Goal: Task Accomplishment & Management: Complete application form

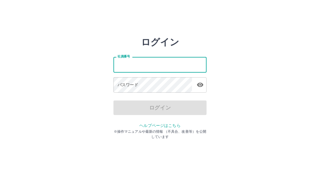
click at [131, 63] on input "社員番号" at bounding box center [159, 64] width 93 height 15
click at [134, 64] on input "社員番号" at bounding box center [159, 64] width 93 height 15
type input "*******"
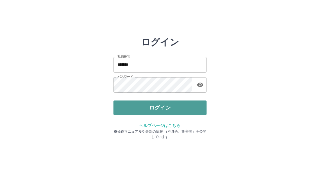
click at [158, 110] on button "ログイン" at bounding box center [159, 108] width 93 height 15
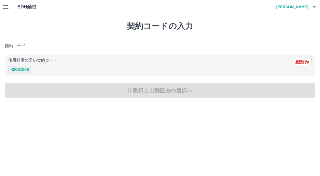
click at [27, 71] on button "42031006" at bounding box center [19, 69] width 23 height 7
type input "********"
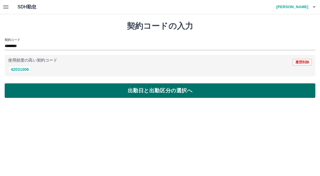
click at [32, 90] on button "出勤日と出勤区分の選択へ" at bounding box center [160, 90] width 310 height 15
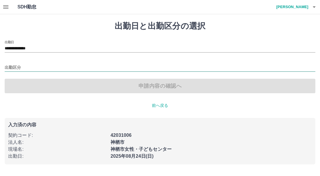
click at [41, 69] on input "出勤区分" at bounding box center [160, 67] width 310 height 7
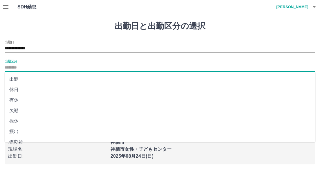
click at [15, 80] on li "出勤" at bounding box center [160, 79] width 310 height 10
type input "**"
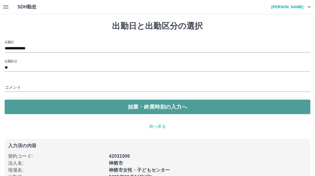
click at [37, 104] on button "始業・終業時刻の入力へ" at bounding box center [157, 107] width 305 height 15
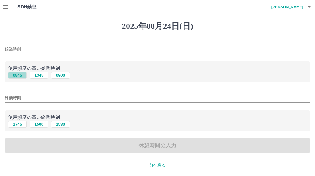
click at [21, 77] on button "0845" at bounding box center [17, 75] width 19 height 7
type input "****"
click at [61, 123] on button "1530" at bounding box center [60, 124] width 19 height 7
type input "****"
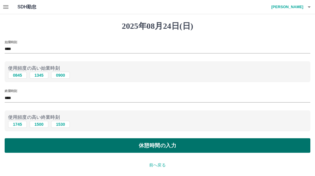
click at [63, 143] on button "休憩時間の入力" at bounding box center [157, 145] width 305 height 15
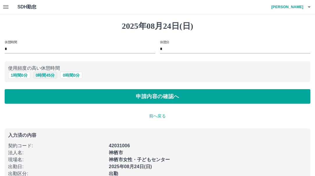
click at [39, 76] on button "0 時間 45 分" at bounding box center [45, 75] width 24 height 7
type input "**"
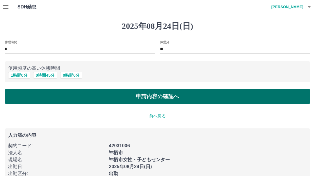
click at [40, 100] on button "申請内容の確認へ" at bounding box center [157, 96] width 305 height 15
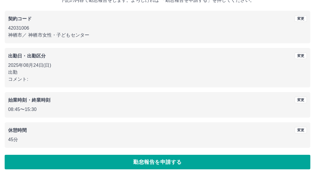
scroll to position [42, 0]
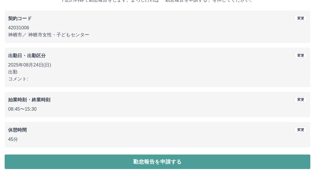
click at [101, 161] on button "勤怠報告を申請する" at bounding box center [157, 162] width 305 height 15
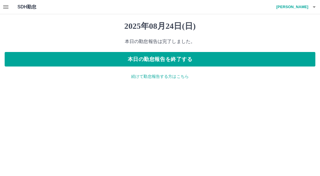
click at [154, 78] on p "続けて勤怠報告する方はこちら" at bounding box center [160, 77] width 310 height 6
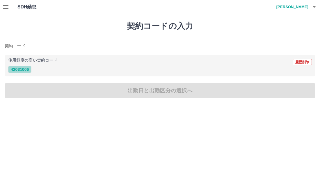
click at [21, 69] on button "42031006" at bounding box center [19, 69] width 23 height 7
type input "********"
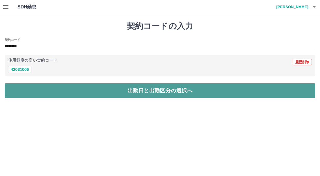
click at [30, 90] on button "出勤日と出勤区分の選択へ" at bounding box center [160, 90] width 310 height 15
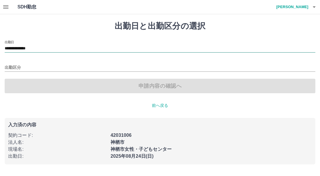
click at [46, 45] on input "**********" at bounding box center [160, 48] width 310 height 7
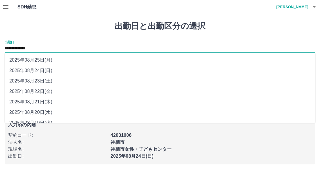
click at [41, 111] on li "2025年08月20日(水)" at bounding box center [160, 112] width 310 height 10
type input "**********"
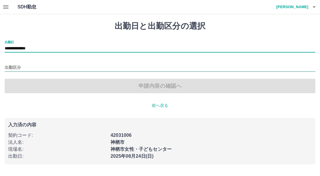
click at [35, 70] on input "出勤区分" at bounding box center [160, 67] width 310 height 7
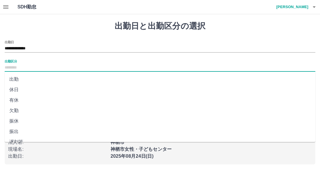
click at [15, 78] on li "出勤" at bounding box center [160, 79] width 310 height 10
type input "**"
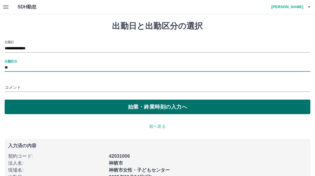
click at [45, 105] on button "始業・終業時刻の入力へ" at bounding box center [157, 107] width 305 height 15
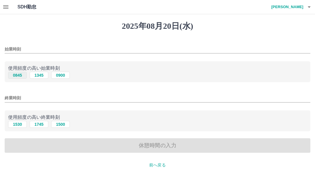
click at [22, 76] on button "0845" at bounding box center [17, 75] width 19 height 7
type input "****"
click at [18, 124] on button "1530" at bounding box center [17, 124] width 19 height 7
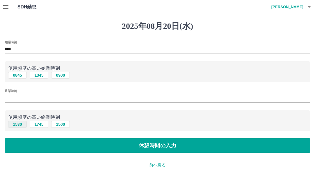
type input "****"
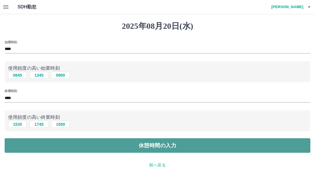
click at [19, 142] on button "休憩時間の入力" at bounding box center [157, 145] width 305 height 15
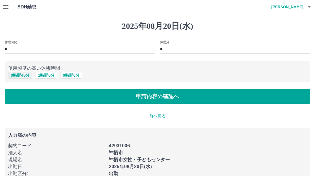
click at [26, 76] on button "0 時間 45 分" at bounding box center [20, 75] width 24 height 7
type input "**"
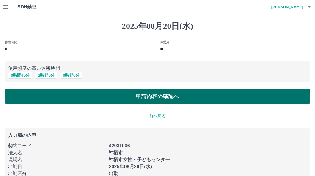
click at [33, 101] on button "申請内容の確認へ" at bounding box center [157, 96] width 305 height 15
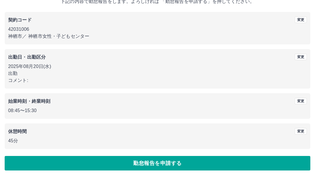
scroll to position [42, 0]
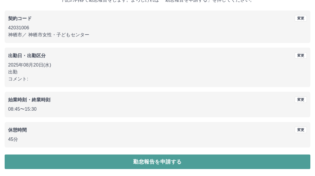
click at [67, 163] on button "勤怠報告を申請する" at bounding box center [157, 162] width 305 height 15
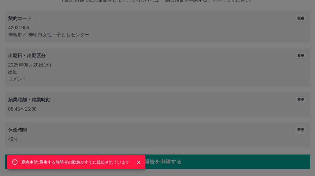
click at [140, 161] on icon "Close" at bounding box center [139, 162] width 6 height 6
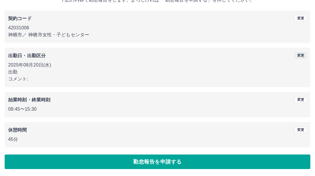
click at [299, 56] on button "変更" at bounding box center [300, 55] width 12 height 6
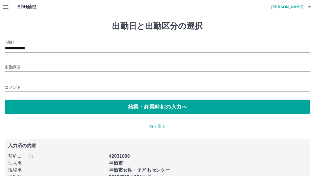
type input "**********"
type input "**"
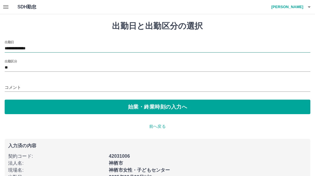
click at [58, 49] on input "**********" at bounding box center [157, 48] width 305 height 7
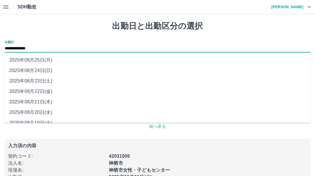
click at [38, 90] on li "2025年08月22日(金)" at bounding box center [157, 91] width 305 height 10
type input "**********"
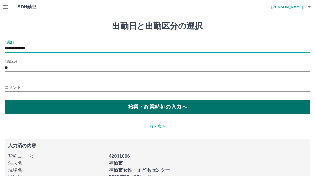
click at [34, 105] on button "始業・終業時刻の入力へ" at bounding box center [157, 107] width 305 height 15
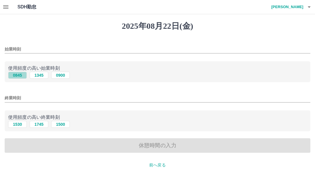
click at [22, 76] on button "0845" at bounding box center [17, 75] width 19 height 7
type input "****"
click at [21, 123] on button "1530" at bounding box center [17, 124] width 19 height 7
type input "****"
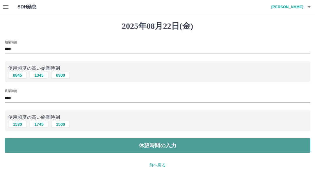
click at [24, 147] on button "休憩時間の入力" at bounding box center [157, 145] width 305 height 15
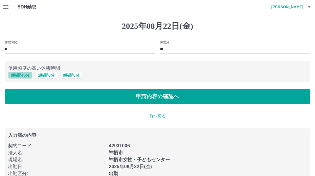
click at [21, 76] on button "0 時間 45 分" at bounding box center [20, 75] width 24 height 7
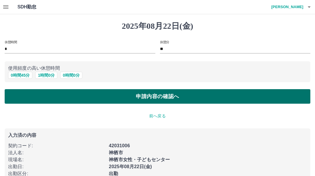
click at [22, 96] on button "申請内容の確認へ" at bounding box center [157, 96] width 305 height 15
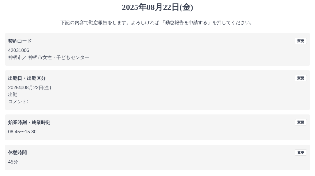
scroll to position [42, 0]
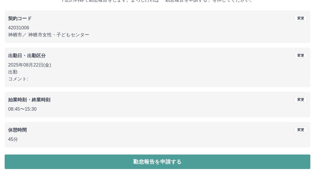
click at [45, 161] on button "勤怠報告を申請する" at bounding box center [157, 162] width 305 height 15
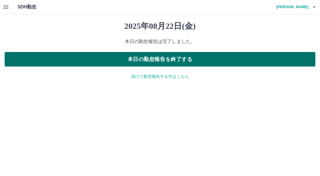
click at [195, 61] on button "本日の勤怠報告を終了する" at bounding box center [160, 59] width 310 height 15
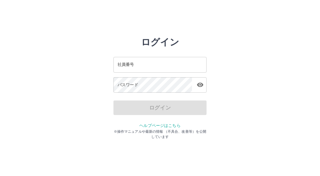
click at [147, 61] on input "社員番号" at bounding box center [159, 64] width 93 height 15
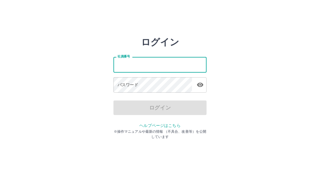
type input "*******"
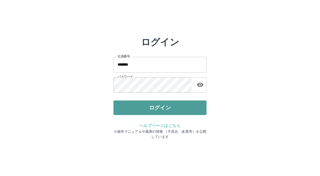
click at [155, 105] on button "ログイン" at bounding box center [159, 108] width 93 height 15
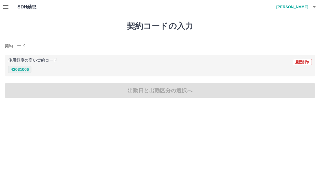
click at [16, 69] on button "42031006" at bounding box center [19, 69] width 23 height 7
type input "********"
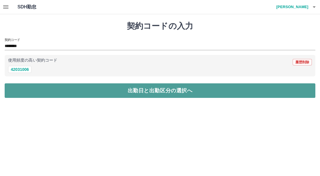
click at [40, 90] on button "出勤日と出勤区分の選択へ" at bounding box center [160, 90] width 310 height 15
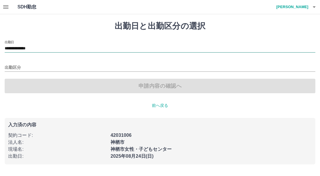
click at [53, 47] on input "**********" at bounding box center [160, 48] width 310 height 7
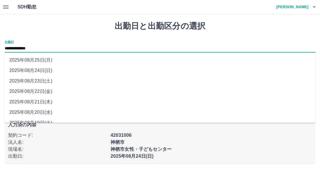
click at [42, 102] on li "2025年08月21日(木)" at bounding box center [160, 102] width 310 height 10
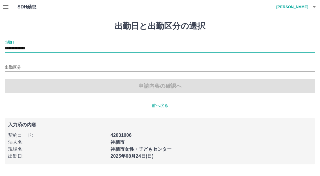
type input "**********"
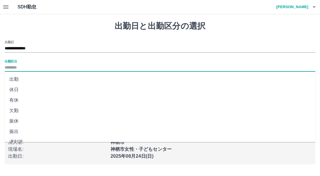
click at [33, 67] on input "出勤区分" at bounding box center [160, 67] width 310 height 7
click at [10, 80] on li "出勤" at bounding box center [160, 79] width 310 height 10
type input "**"
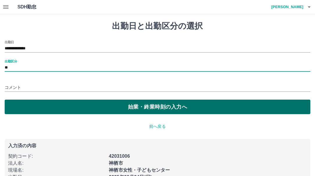
click at [35, 105] on button "始業・終業時刻の入力へ" at bounding box center [157, 107] width 305 height 15
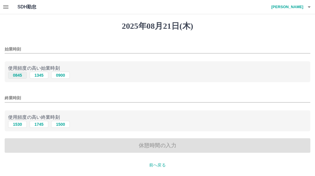
click at [18, 77] on button "0845" at bounding box center [17, 75] width 19 height 7
type input "****"
click at [61, 124] on button "1500" at bounding box center [60, 124] width 19 height 7
type input "****"
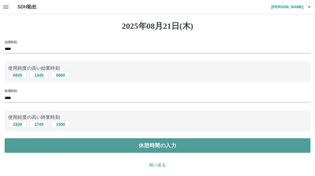
click at [61, 148] on button "休憩時間の入力" at bounding box center [157, 145] width 305 height 15
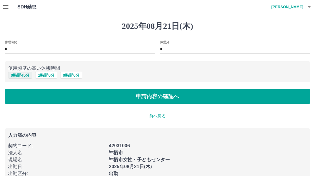
click at [21, 77] on button "0 時間 45 分" at bounding box center [20, 75] width 24 height 7
type input "**"
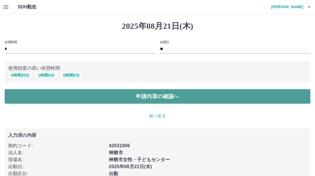
click at [30, 97] on button "申請内容の確認へ" at bounding box center [157, 96] width 305 height 15
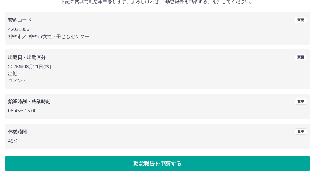
scroll to position [42, 0]
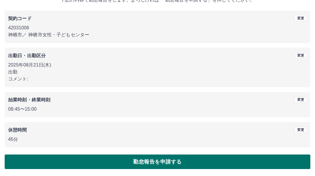
click at [94, 162] on button "勤怠報告を申請する" at bounding box center [157, 162] width 305 height 15
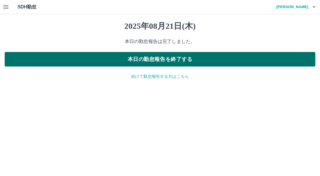
click at [187, 60] on button "本日の勤怠報告を終了する" at bounding box center [160, 59] width 310 height 15
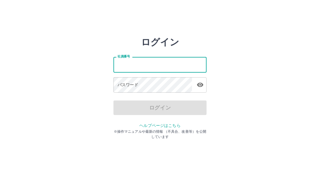
click at [132, 65] on input "社員番号" at bounding box center [159, 64] width 93 height 15
type input "*******"
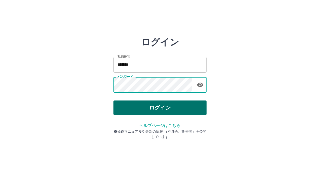
click at [173, 104] on button "ログイン" at bounding box center [159, 108] width 93 height 15
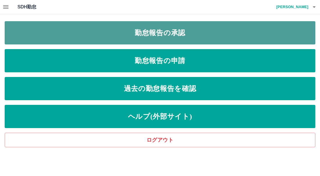
click at [152, 28] on link "勤怠報告の承認" at bounding box center [160, 32] width 310 height 23
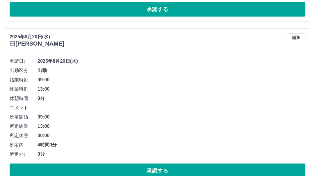
scroll to position [3927, 0]
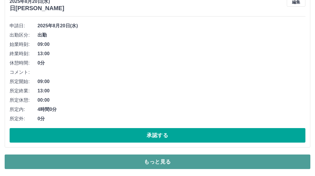
click at [167, 164] on button "もっと見る" at bounding box center [157, 162] width 305 height 15
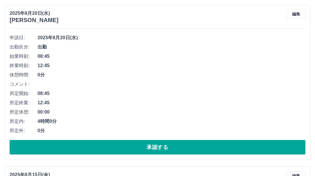
scroll to position [4886, 0]
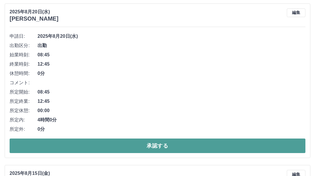
click at [176, 146] on button "承認する" at bounding box center [157, 146] width 295 height 15
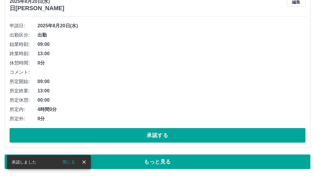
scroll to position [3927, 0]
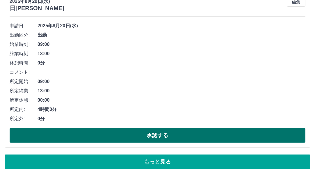
click at [175, 136] on button "承認する" at bounding box center [157, 135] width 295 height 15
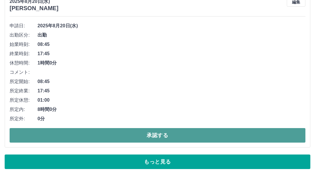
click at [180, 132] on button "承認する" at bounding box center [157, 135] width 295 height 15
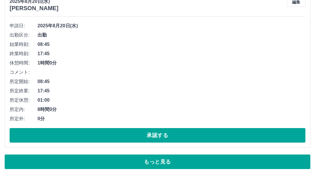
click at [180, 132] on button "承認する" at bounding box center [157, 135] width 295 height 15
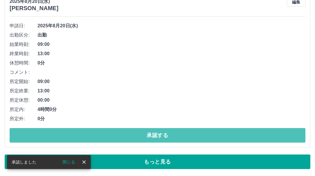
click at [180, 135] on button "承認する" at bounding box center [157, 135] width 295 height 15
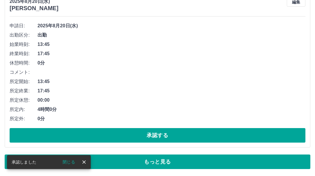
click at [180, 135] on button "承認する" at bounding box center [157, 135] width 295 height 15
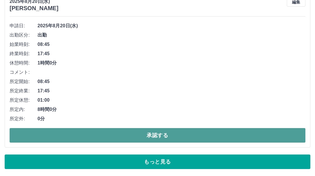
click at [180, 136] on button "承認する" at bounding box center [157, 135] width 295 height 15
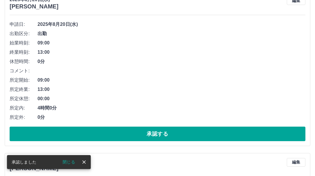
scroll to position [3756, 0]
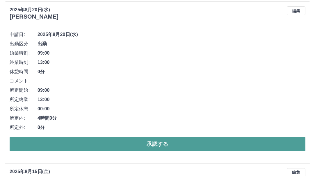
click at [178, 147] on button "承認する" at bounding box center [157, 144] width 295 height 15
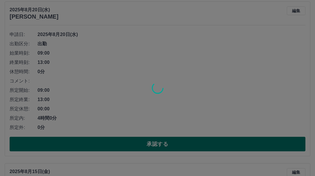
scroll to position [3595, 0]
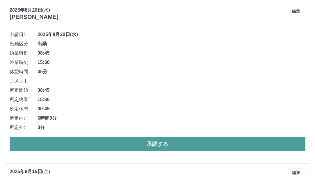
click at [179, 147] on button "承認する" at bounding box center [157, 144] width 295 height 15
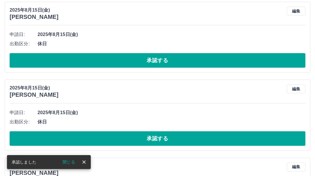
scroll to position [3433, 0]
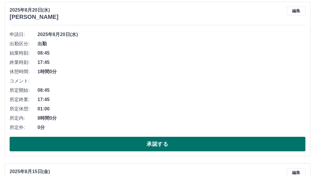
click at [179, 147] on button "承認する" at bounding box center [157, 144] width 295 height 15
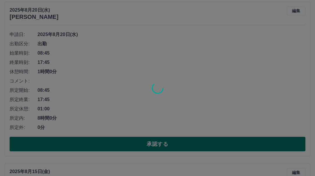
scroll to position [3272, 0]
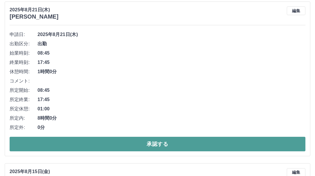
click at [178, 148] on button "承認する" at bounding box center [157, 144] width 295 height 15
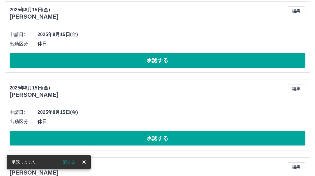
scroll to position [3110, 0]
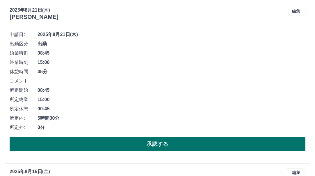
click at [103, 145] on button "承認する" at bounding box center [157, 144] width 295 height 15
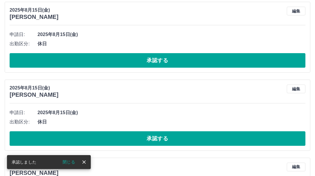
scroll to position [2948, 0]
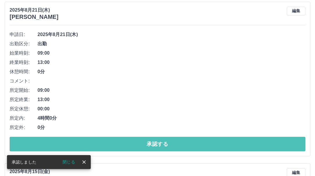
click at [101, 144] on button "承認する" at bounding box center [157, 144] width 295 height 15
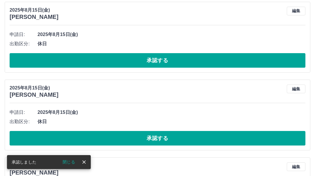
scroll to position [2787, 0]
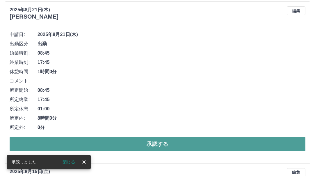
click at [107, 145] on button "承認する" at bounding box center [157, 144] width 295 height 15
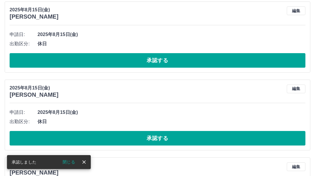
scroll to position [2625, 0]
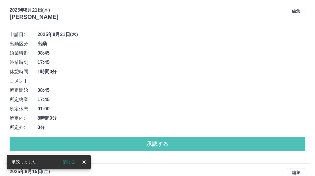
click at [107, 145] on button "承認する" at bounding box center [157, 144] width 295 height 15
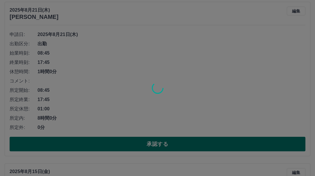
scroll to position [2463, 0]
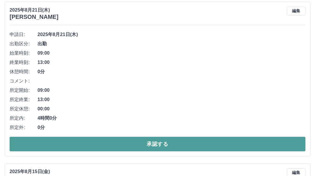
click at [107, 145] on button "承認する" at bounding box center [157, 144] width 295 height 15
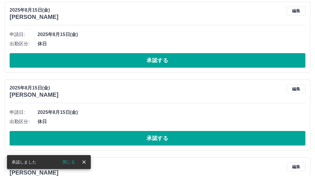
scroll to position [2302, 0]
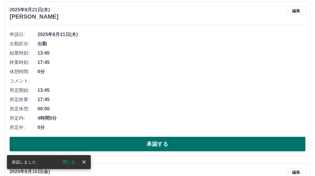
drag, startPoint x: 107, startPoint y: 145, endPoint x: 112, endPoint y: 147, distance: 6.0
click at [107, 146] on button "承認する" at bounding box center [157, 144] width 295 height 15
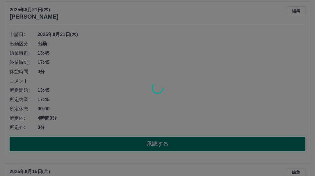
scroll to position [2140, 0]
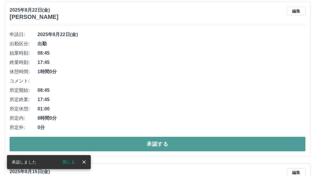
click at [117, 146] on button "承認する" at bounding box center [157, 144] width 295 height 15
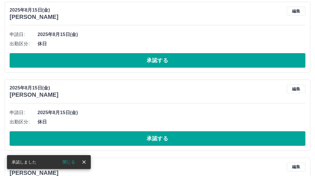
scroll to position [1978, 0]
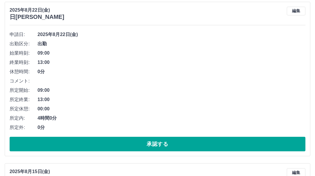
click at [117, 146] on button "承認する" at bounding box center [157, 144] width 295 height 15
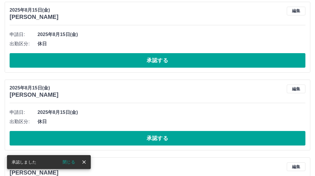
scroll to position [1817, 0]
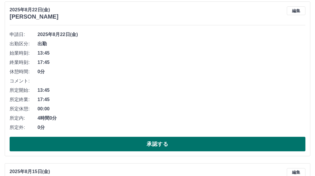
click at [117, 145] on button "承認する" at bounding box center [157, 144] width 295 height 15
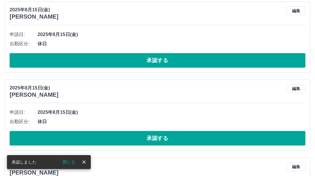
scroll to position [1655, 0]
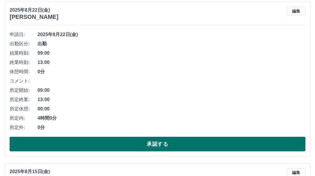
click at [119, 145] on button "承認する" at bounding box center [157, 144] width 295 height 15
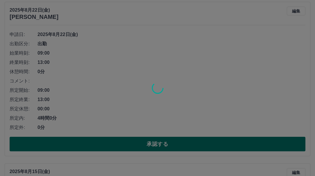
scroll to position [1494, 0]
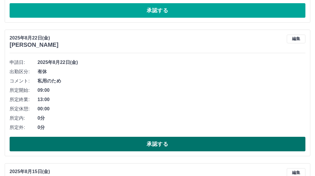
click at [122, 145] on button "承認する" at bounding box center [157, 144] width 295 height 15
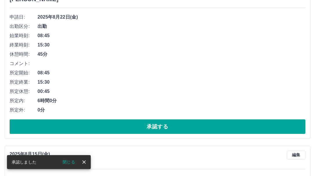
scroll to position [1348, 0]
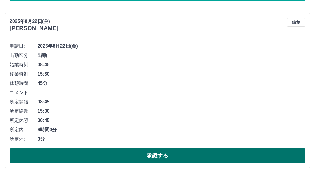
click at [98, 155] on button "承認する" at bounding box center [157, 155] width 295 height 15
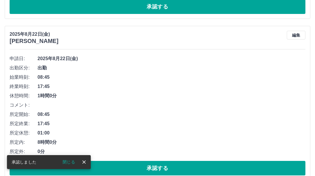
scroll to position [1203, 0]
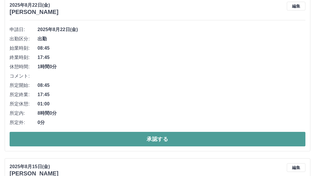
click at [107, 142] on button "承認する" at bounding box center [157, 139] width 295 height 15
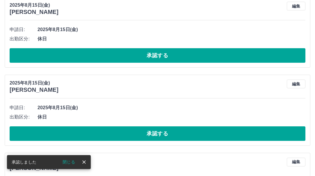
scroll to position [1042, 0]
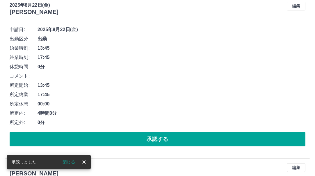
click at [107, 141] on button "承認する" at bounding box center [157, 139] width 295 height 15
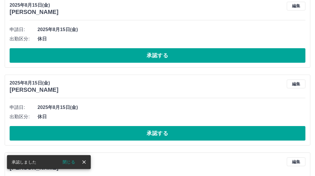
scroll to position [880, 0]
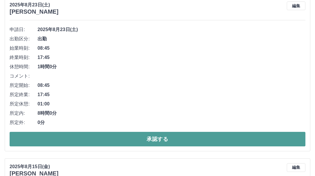
click at [123, 142] on button "承認する" at bounding box center [157, 139] width 295 height 15
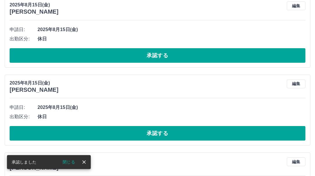
scroll to position [718, 0]
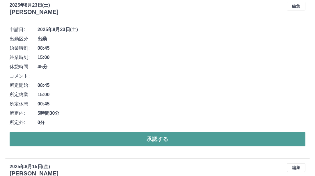
click at [123, 141] on button "承認する" at bounding box center [157, 139] width 295 height 15
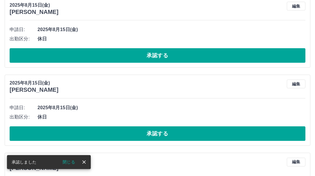
scroll to position [557, 0]
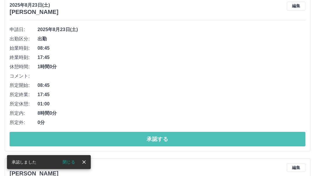
click at [123, 141] on button "承認する" at bounding box center [157, 139] width 295 height 15
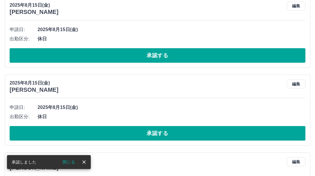
scroll to position [395, 0]
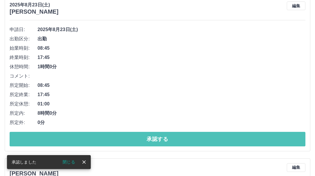
click at [123, 141] on button "承認する" at bounding box center [157, 139] width 295 height 15
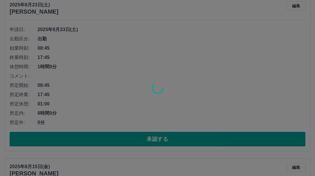
scroll to position [233, 0]
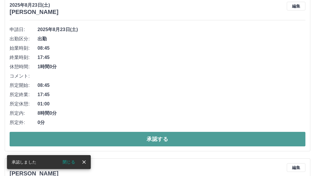
click at [126, 140] on button "承認する" at bounding box center [157, 139] width 295 height 15
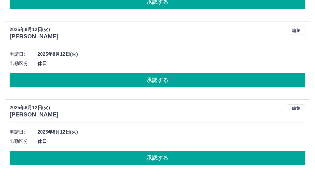
scroll to position [1458, 0]
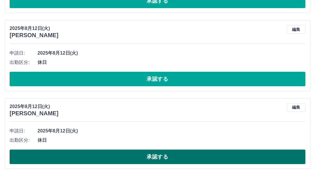
click at [121, 156] on button "承認する" at bounding box center [157, 157] width 295 height 15
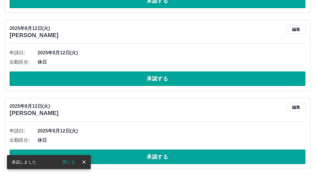
scroll to position [1380, 0]
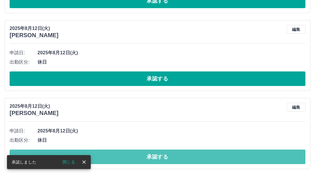
click at [123, 159] on button "承認する" at bounding box center [157, 157] width 295 height 15
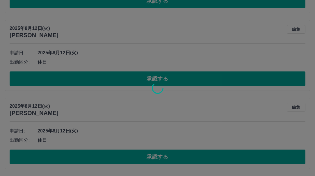
scroll to position [1302, 0]
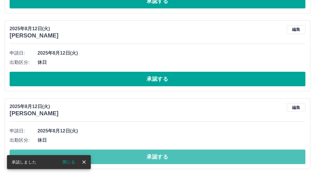
click at [123, 159] on button "承認する" at bounding box center [157, 157] width 295 height 15
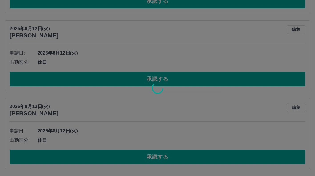
scroll to position [1224, 0]
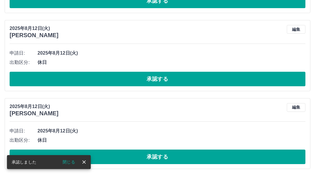
click at [123, 159] on button "承認する" at bounding box center [157, 157] width 295 height 15
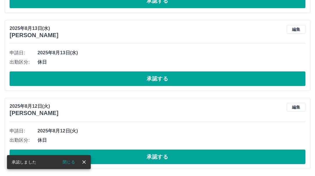
scroll to position [1146, 0]
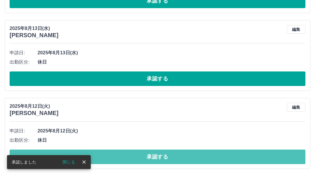
click at [123, 159] on button "承認する" at bounding box center [157, 157] width 295 height 15
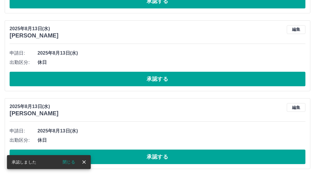
scroll to position [1068, 0]
click at [122, 160] on button "承認する" at bounding box center [157, 157] width 295 height 15
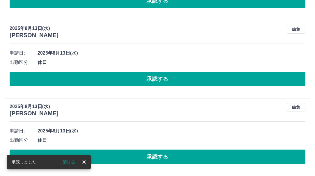
scroll to position [990, 0]
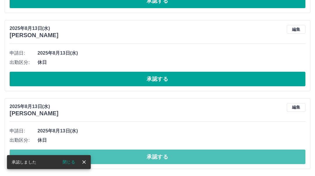
click at [122, 160] on button "承認する" at bounding box center [157, 157] width 295 height 15
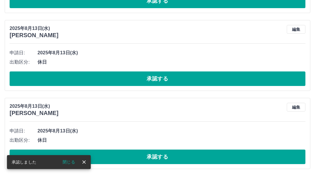
scroll to position [912, 0]
click at [122, 160] on button "承認する" at bounding box center [157, 157] width 295 height 15
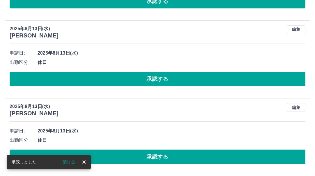
scroll to position [834, 0]
click at [122, 160] on button "承認する" at bounding box center [157, 157] width 295 height 15
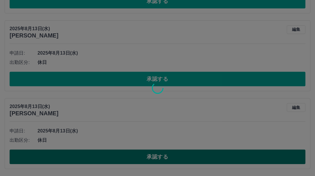
scroll to position [756, 0]
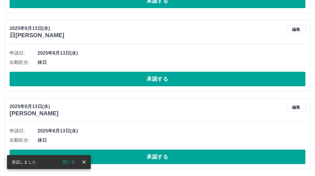
click at [123, 160] on button "承認する" at bounding box center [157, 157] width 295 height 15
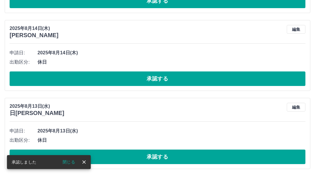
scroll to position [678, 0]
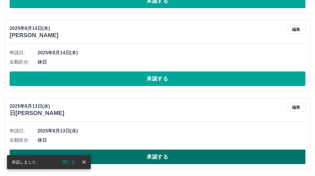
click at [102, 157] on button "承認する" at bounding box center [157, 157] width 295 height 15
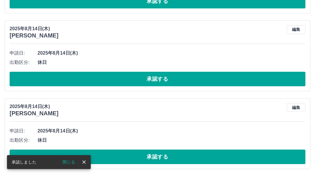
scroll to position [600, 0]
click at [103, 156] on button "承認する" at bounding box center [157, 157] width 295 height 15
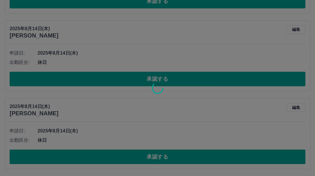
scroll to position [522, 0]
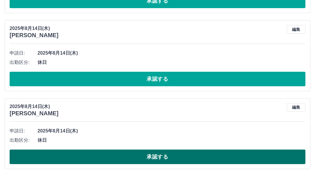
click at [95, 159] on button "承認する" at bounding box center [157, 157] width 295 height 15
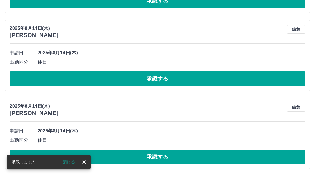
scroll to position [444, 0]
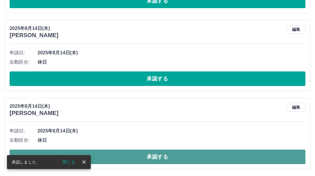
click at [95, 161] on button "承認する" at bounding box center [157, 157] width 295 height 15
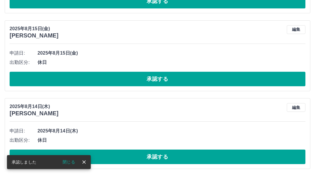
scroll to position [366, 0]
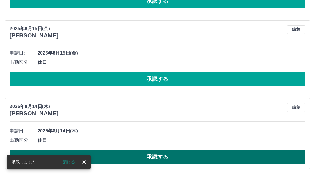
click at [121, 157] on button "承認する" at bounding box center [157, 157] width 295 height 15
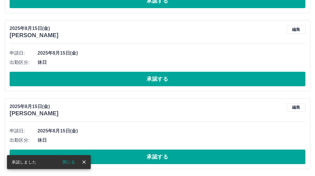
scroll to position [288, 0]
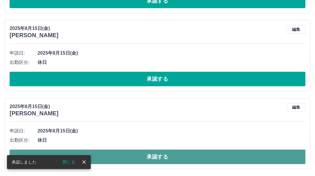
click at [126, 158] on button "承認する" at bounding box center [157, 157] width 295 height 15
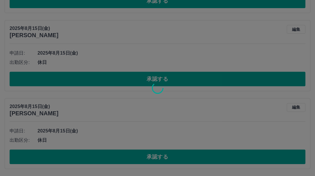
scroll to position [211, 0]
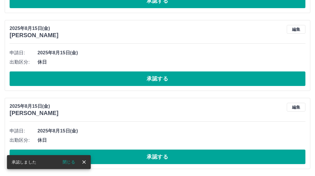
click at [126, 158] on button "承認する" at bounding box center [157, 157] width 295 height 15
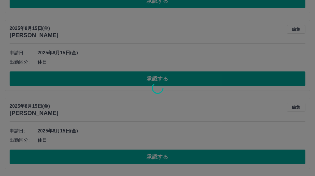
scroll to position [132, 0]
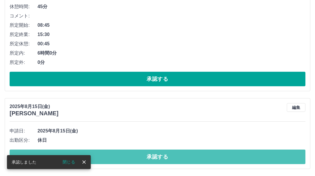
click at [128, 158] on button "承認する" at bounding box center [157, 157] width 295 height 15
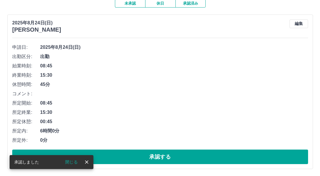
scroll to position [0, 0]
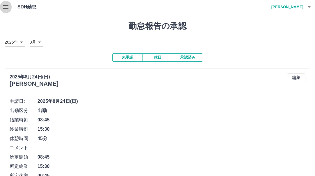
click at [5, 6] on icon "button" at bounding box center [5, 6] width 7 height 7
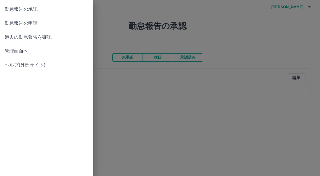
click at [22, 21] on span "勤怠報告の申請" at bounding box center [47, 23] width 84 height 7
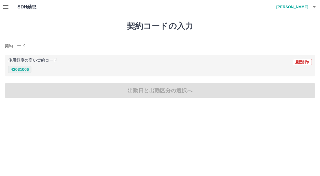
click at [26, 69] on button "42031006" at bounding box center [19, 69] width 23 height 7
type input "********"
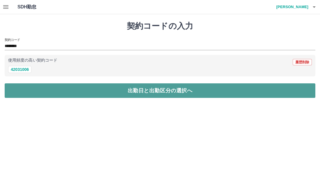
click at [50, 91] on button "出勤日と出勤区分の選択へ" at bounding box center [160, 90] width 310 height 15
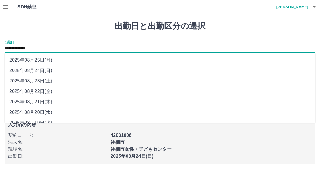
click at [45, 47] on input "**********" at bounding box center [160, 48] width 310 height 7
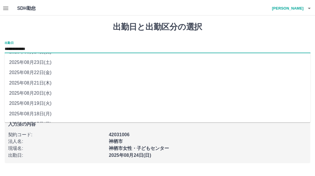
scroll to position [28, 0]
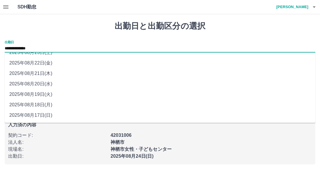
click at [42, 85] on li "2025年08月20日(水)" at bounding box center [160, 84] width 310 height 10
type input "**********"
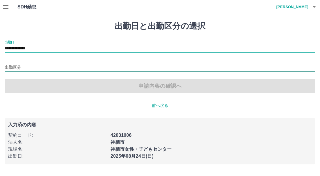
click at [31, 68] on input "出勤区分" at bounding box center [160, 67] width 310 height 7
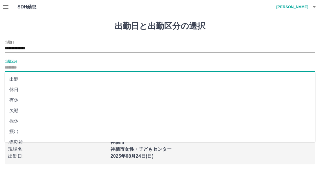
click at [16, 99] on li "有休" at bounding box center [160, 100] width 310 height 10
type input "**"
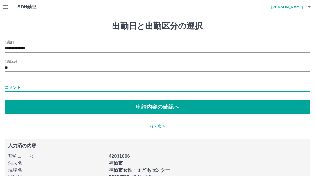
click at [15, 86] on input "コメント" at bounding box center [157, 87] width 305 height 8
type input "*****"
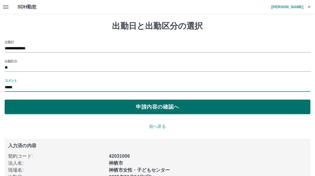
click at [78, 109] on button "申請内容の確認へ" at bounding box center [157, 107] width 305 height 15
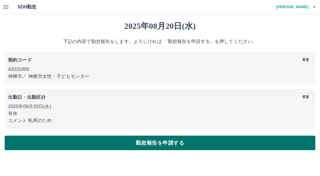
click at [64, 144] on button "勤怠報告を申請する" at bounding box center [160, 143] width 310 height 15
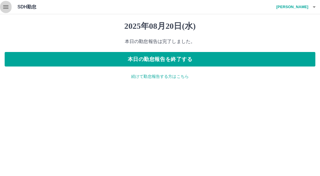
click at [8, 6] on icon "button" at bounding box center [5, 6] width 7 height 7
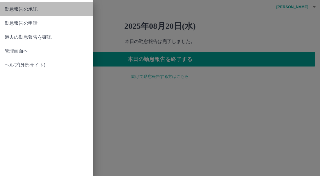
click at [18, 7] on span "勤怠報告の承認" at bounding box center [47, 9] width 84 height 7
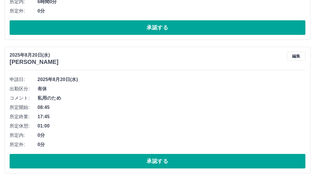
scroll to position [188, 0]
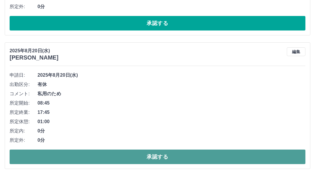
click at [96, 157] on button "承認する" at bounding box center [157, 157] width 295 height 15
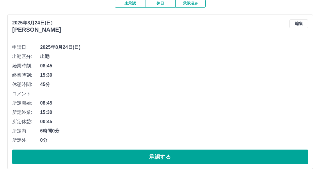
scroll to position [0, 0]
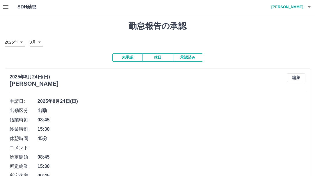
click at [308, 8] on icon "button" at bounding box center [308, 6] width 7 height 7
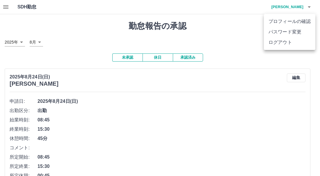
click at [295, 42] on li "ログアウト" at bounding box center [288, 42] width 51 height 10
